Goal: Information Seeking & Learning: Learn about a topic

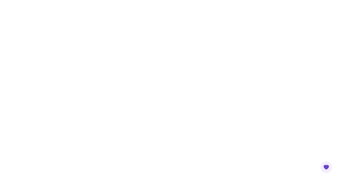
scroll to position [663, 0]
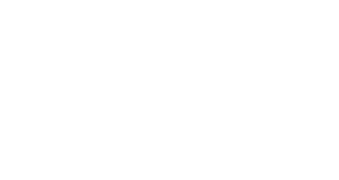
scroll to position [186, 0]
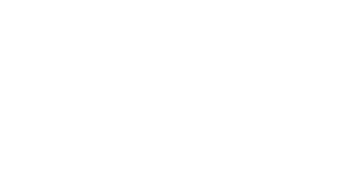
drag, startPoint x: 201, startPoint y: 78, endPoint x: 201, endPoint y: 84, distance: 6.1
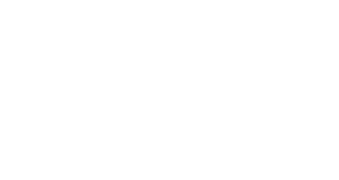
drag, startPoint x: 187, startPoint y: 120, endPoint x: 184, endPoint y: 120, distance: 2.7
drag, startPoint x: 186, startPoint y: 138, endPoint x: 206, endPoint y: 140, distance: 19.9
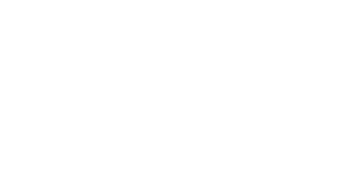
scroll to position [139, 0]
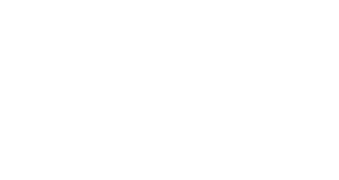
scroll to position [65, 0]
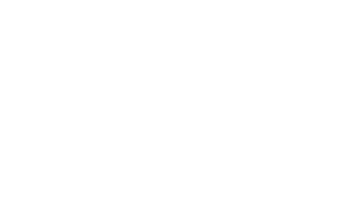
scroll to position [13, 0]
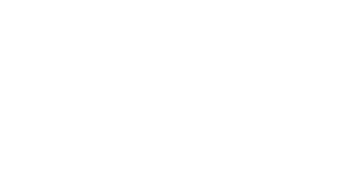
drag, startPoint x: 63, startPoint y: 162, endPoint x: 64, endPoint y: 158, distance: 3.5
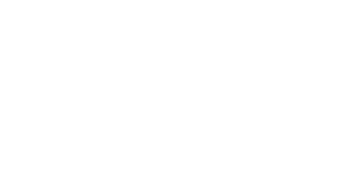
drag, startPoint x: 66, startPoint y: 110, endPoint x: 68, endPoint y: 114, distance: 4.5
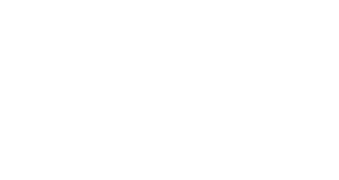
scroll to position [332, 0]
drag, startPoint x: 261, startPoint y: 121, endPoint x: 258, endPoint y: 124, distance: 3.6
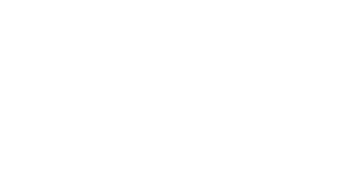
drag, startPoint x: 109, startPoint y: 86, endPoint x: 108, endPoint y: 94, distance: 8.3
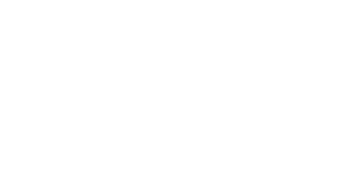
drag, startPoint x: 322, startPoint y: 174, endPoint x: 294, endPoint y: 158, distance: 31.9
drag, startPoint x: 319, startPoint y: 156, endPoint x: 271, endPoint y: 133, distance: 53.4
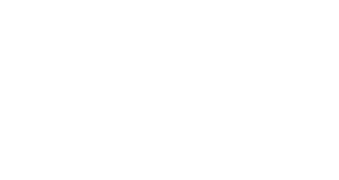
drag, startPoint x: 318, startPoint y: 155, endPoint x: 282, endPoint y: 140, distance: 38.8
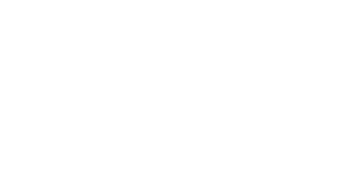
drag, startPoint x: 321, startPoint y: 166, endPoint x: 309, endPoint y: 164, distance: 12.0
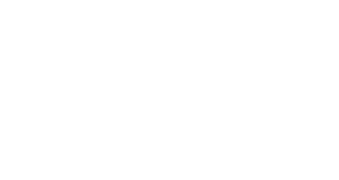
drag, startPoint x: 267, startPoint y: 10, endPoint x: 262, endPoint y: 11, distance: 5.1
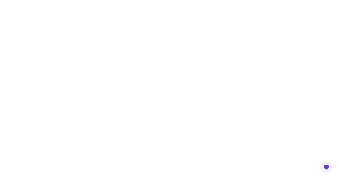
drag, startPoint x: 307, startPoint y: 125, endPoint x: 304, endPoint y: 123, distance: 3.1
